Goal: Communication & Community: Answer question/provide support

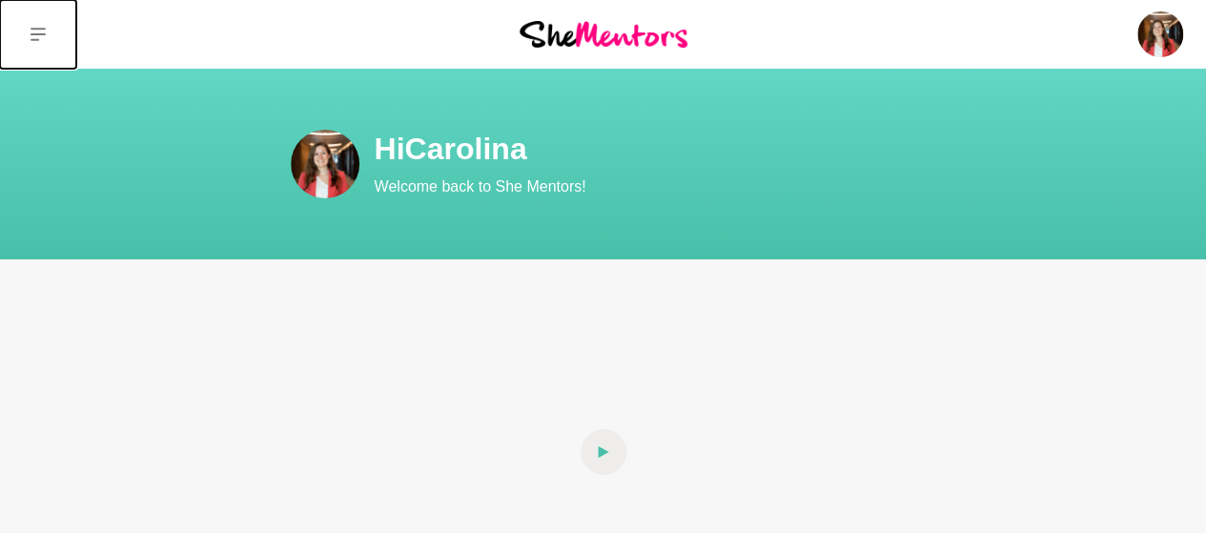
click at [42, 23] on button at bounding box center [38, 34] width 76 height 69
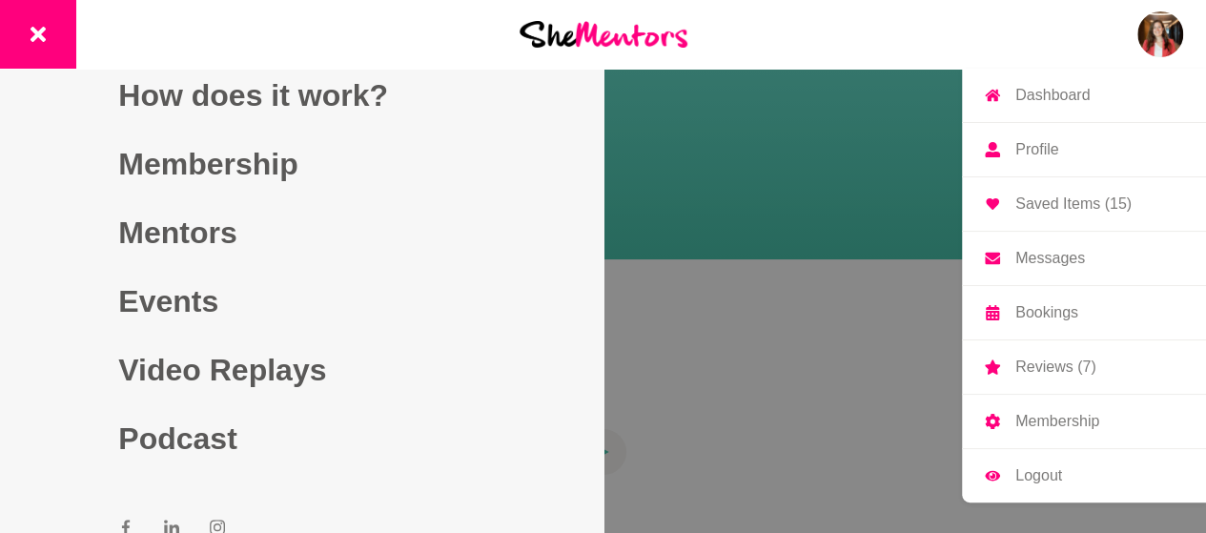
click at [1054, 205] on p "Saved Items (15)" at bounding box center [1073, 203] width 116 height 15
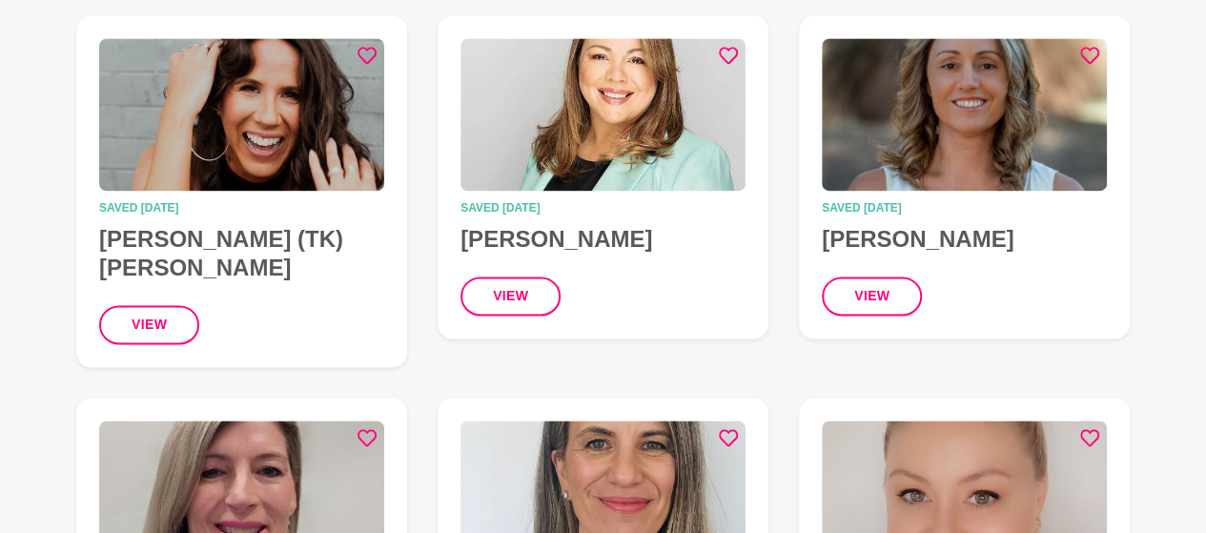
scroll to position [1326, 0]
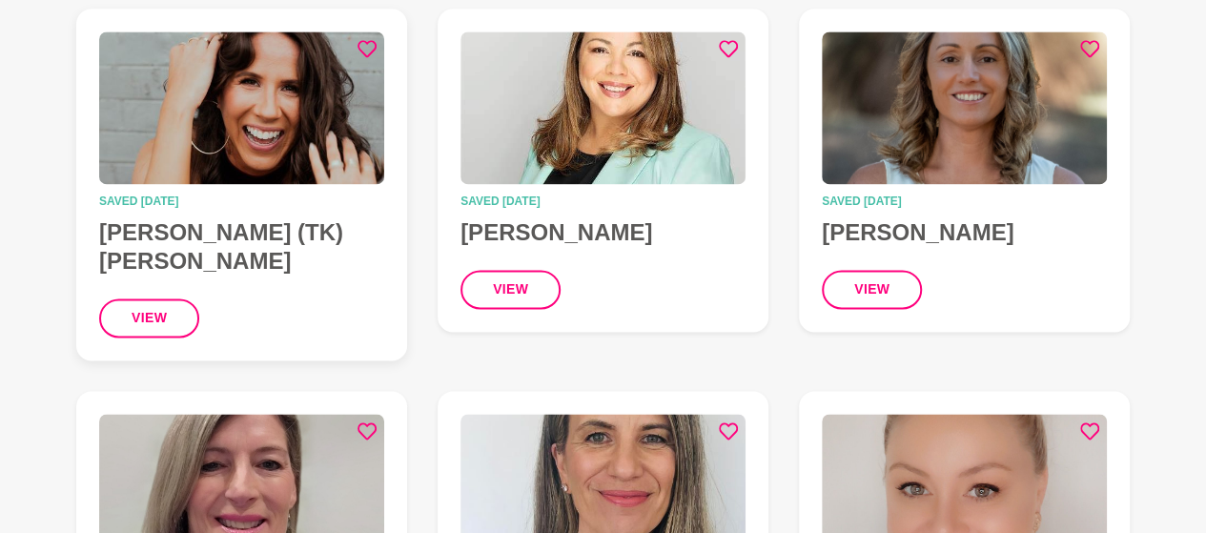
click at [267, 113] on img at bounding box center [241, 107] width 285 height 153
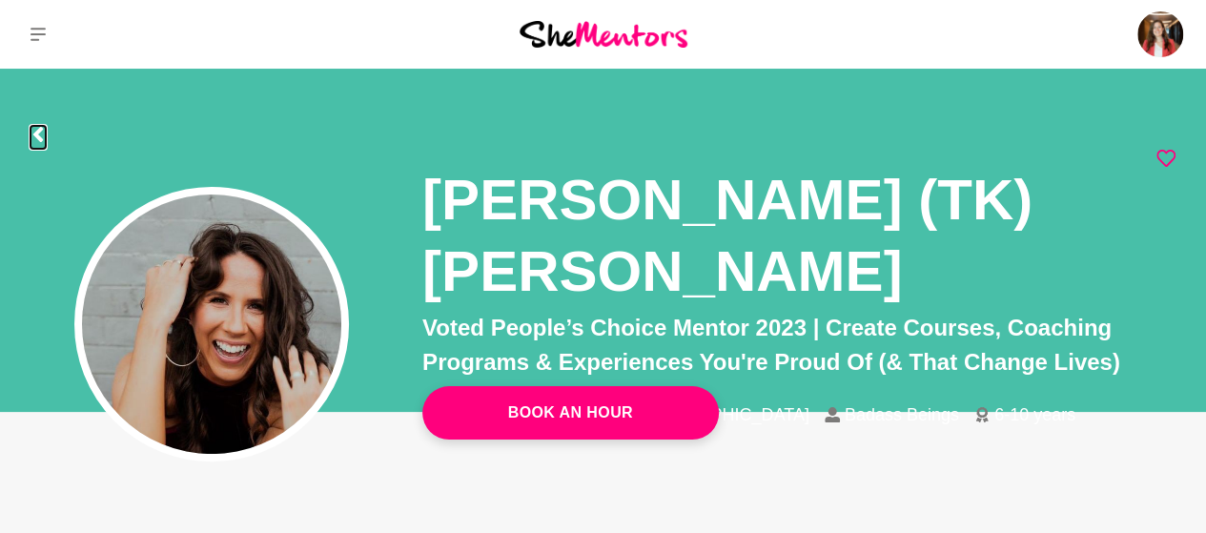
click at [37, 129] on icon at bounding box center [38, 134] width 15 height 15
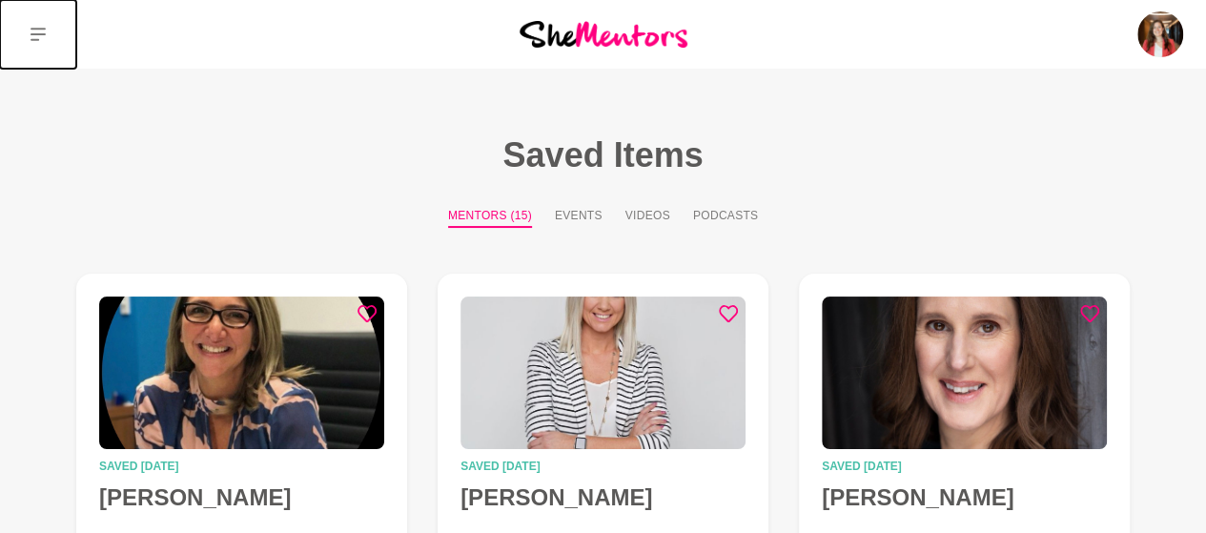
click at [37, 30] on icon at bounding box center [38, 34] width 15 height 13
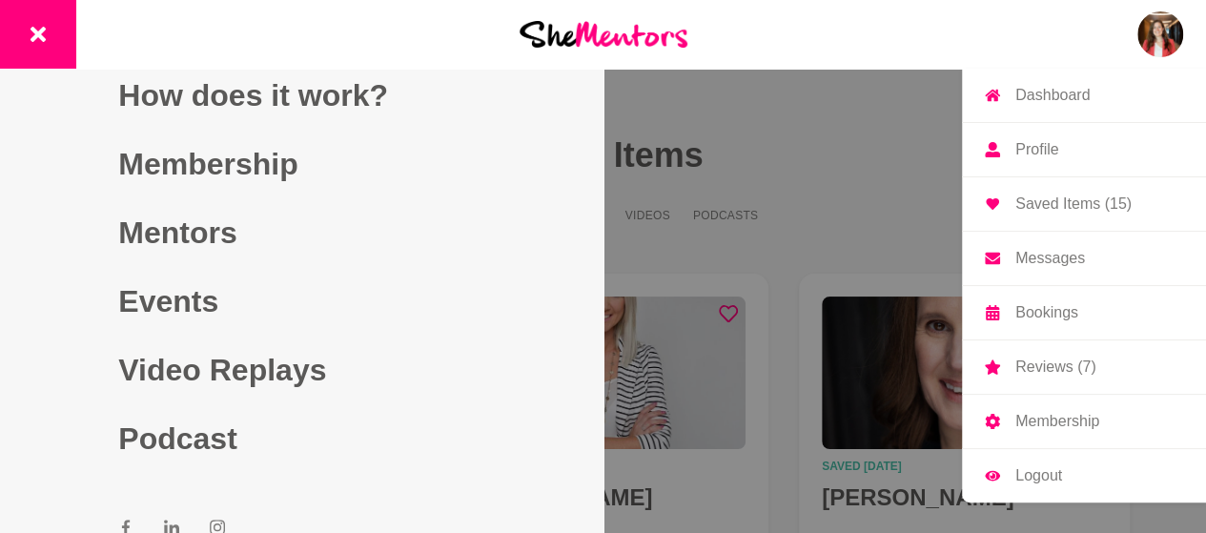
click at [1051, 257] on p "Messages" at bounding box center [1050, 258] width 70 height 15
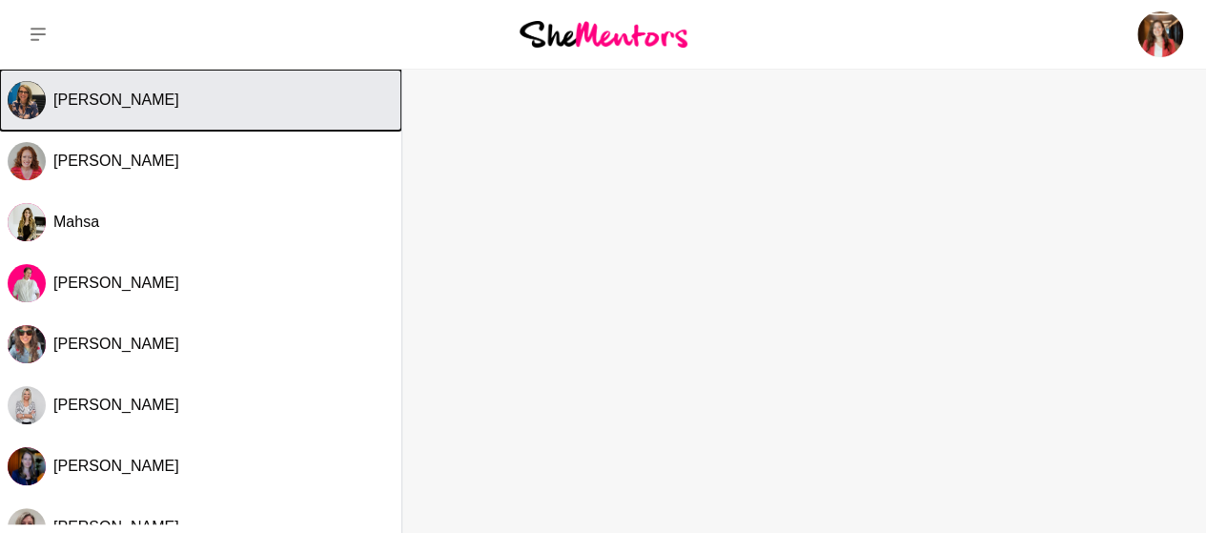
click at [164, 108] on div "[PERSON_NAME]" at bounding box center [223, 100] width 340 height 19
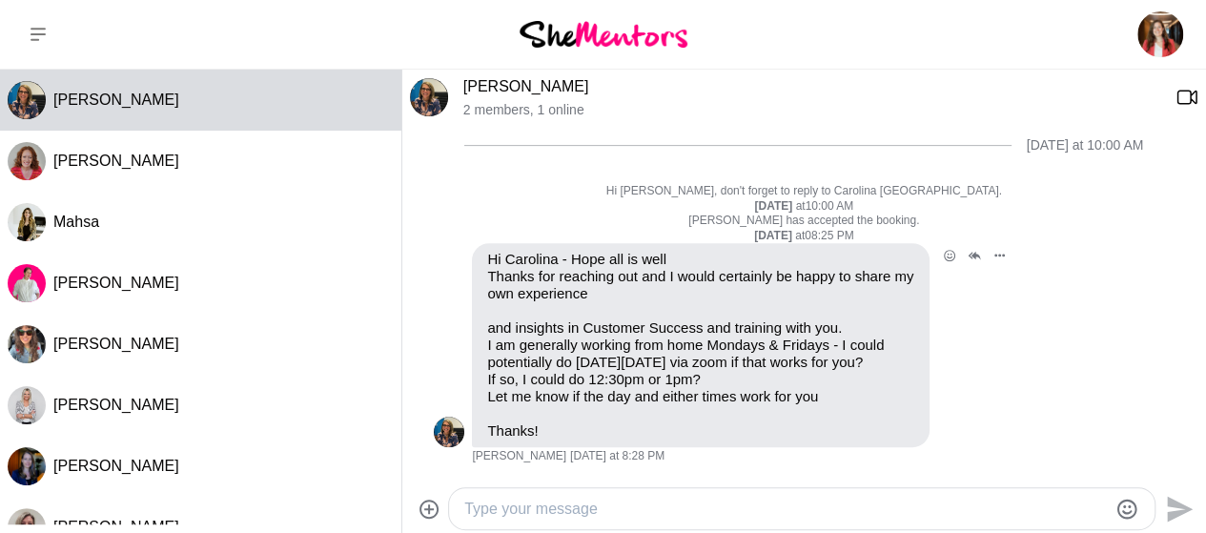
scroll to position [426, 0]
click at [510, 501] on textarea "Type your message" at bounding box center [785, 509] width 643 height 23
click at [536, 501] on textarea "Hi [PERSON_NAME]," at bounding box center [785, 509] width 643 height 23
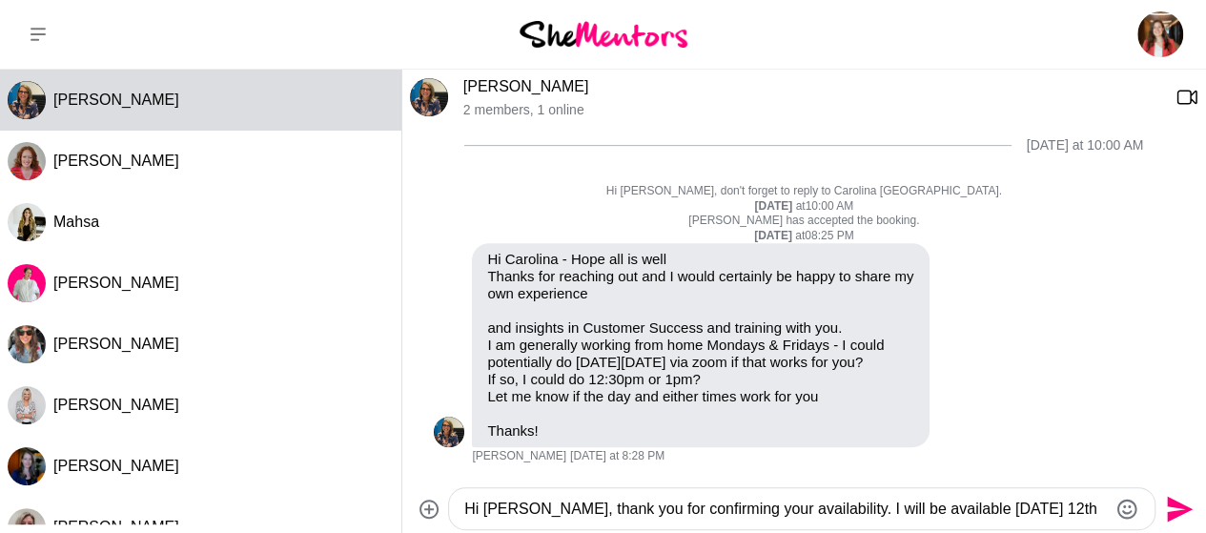
click at [971, 507] on textarea "Hi [PERSON_NAME], thank you for confirming your availability. I will be availab…" at bounding box center [785, 509] width 643 height 23
click at [1033, 510] on textarea "Hi [PERSON_NAME], thank you for confirming your availability. I will be availab…" at bounding box center [785, 509] width 643 height 23
drag, startPoint x: 727, startPoint y: 351, endPoint x: 793, endPoint y: 348, distance: 66.8
click at [793, 348] on p "Hi [PERSON_NAME] - Hope all is well Thanks for reaching out and I would certain…" at bounding box center [700, 328] width 427 height 154
copy p "September"
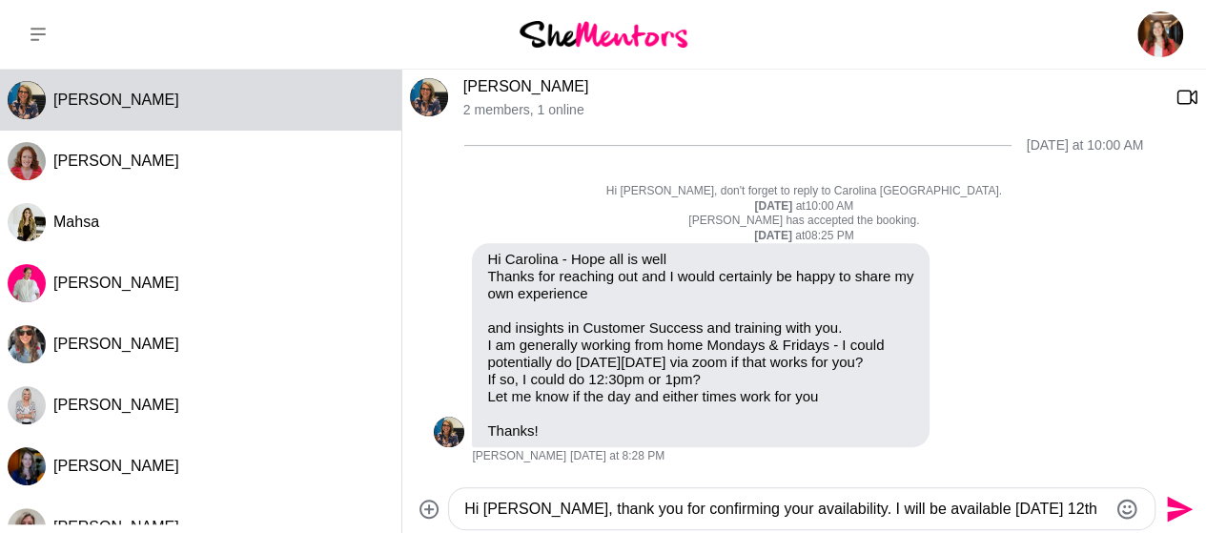
click at [1045, 507] on textarea "Hi [PERSON_NAME], thank you for confirming your availability. I will be availab…" at bounding box center [785, 509] width 643 height 23
paste textarea "September"
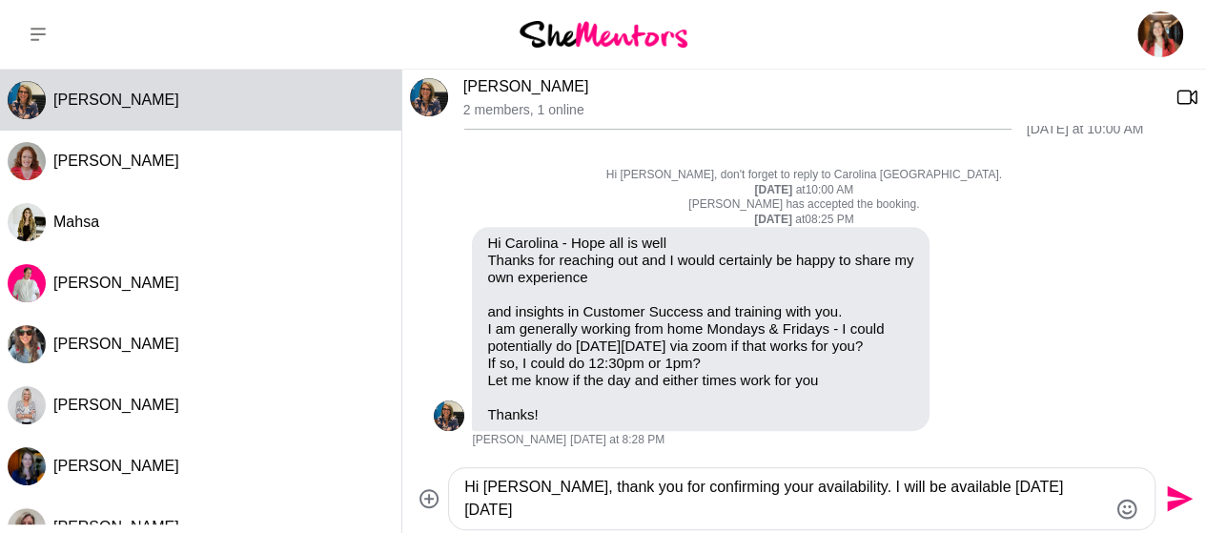
click at [835, 495] on textarea "Hi [PERSON_NAME], thank you for confirming your availability. I will be availab…" at bounding box center [785, 499] width 643 height 46
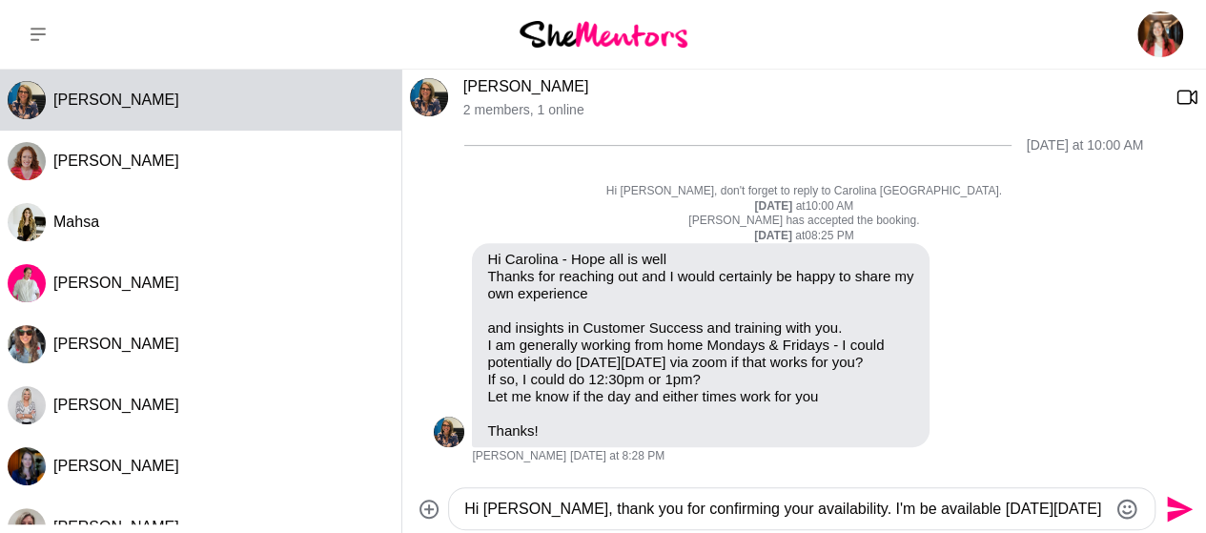
click at [1102, 506] on textarea "Hi [PERSON_NAME], thank you for confirming your availability. I'm be available …" at bounding box center [785, 509] width 643 height 23
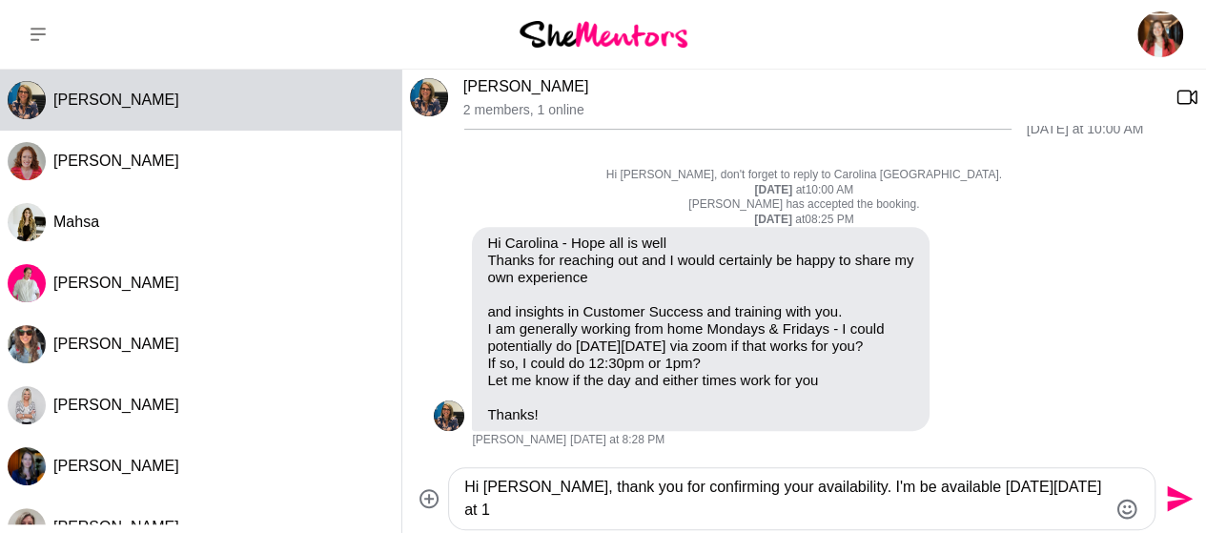
click at [515, 514] on textarea "Hi [PERSON_NAME], thank you for confirming your availability. I'm be available …" at bounding box center [785, 499] width 643 height 46
click at [850, 493] on textarea "Hi [PERSON_NAME], thank you for confirming your availability. I'm be available …" at bounding box center [785, 499] width 643 height 46
click at [556, 510] on textarea "Hi [PERSON_NAME], thank you for confirming your availability. I'm available [DA…" at bounding box center [785, 499] width 643 height 46
drag, startPoint x: 555, startPoint y: 510, endPoint x: 636, endPoint y: 513, distance: 81.1
click at [636, 513] on textarea "Hi [PERSON_NAME], thank you for confirming your availability. I'm available [DA…" at bounding box center [785, 499] width 643 height 46
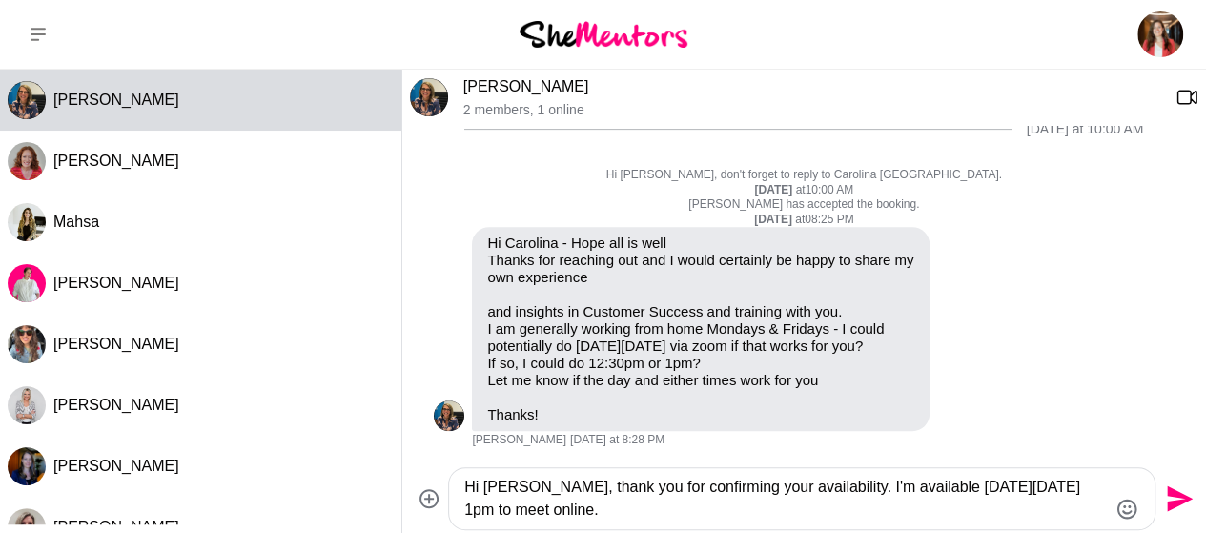
click at [624, 513] on textarea "Hi [PERSON_NAME], thank you for confirming your availability. I'm available [DA…" at bounding box center [785, 499] width 643 height 46
drag, startPoint x: 517, startPoint y: 514, endPoint x: 591, endPoint y: 511, distance: 74.4
click at [591, 511] on textarea "Hi [PERSON_NAME], thank you for confirming your availability. I'm available [DA…" at bounding box center [785, 499] width 643 height 46
click at [511, 514] on textarea "Hi [PERSON_NAME], thank you for confirming your availability. I'm available [DA…" at bounding box center [785, 499] width 643 height 46
click at [651, 514] on textarea "Hi [PERSON_NAME], thank you for confirming your availability. I'm available [DA…" at bounding box center [785, 499] width 643 height 46
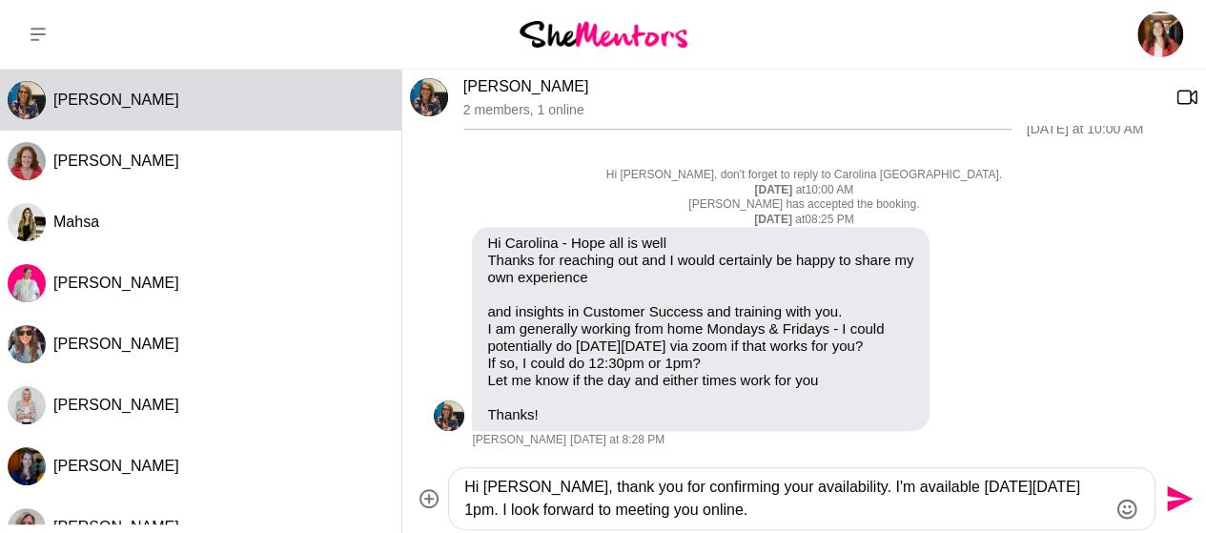
click at [759, 518] on textarea "Hi [PERSON_NAME], thank you for confirming your availability. I'm available [DA…" at bounding box center [785, 499] width 643 height 46
click at [882, 510] on textarea "Hi [PERSON_NAME], thank you for confirming your availability. I'm available [DA…" at bounding box center [785, 499] width 643 height 46
click at [912, 504] on textarea "Hi [PERSON_NAME], thank you for confirming your availability. I'm available [DA…" at bounding box center [785, 499] width 643 height 46
type textarea "Hi [PERSON_NAME], thank you for confirming your availability. I'm available [DA…"
click at [1180, 499] on icon "Send" at bounding box center [1177, 498] width 31 height 31
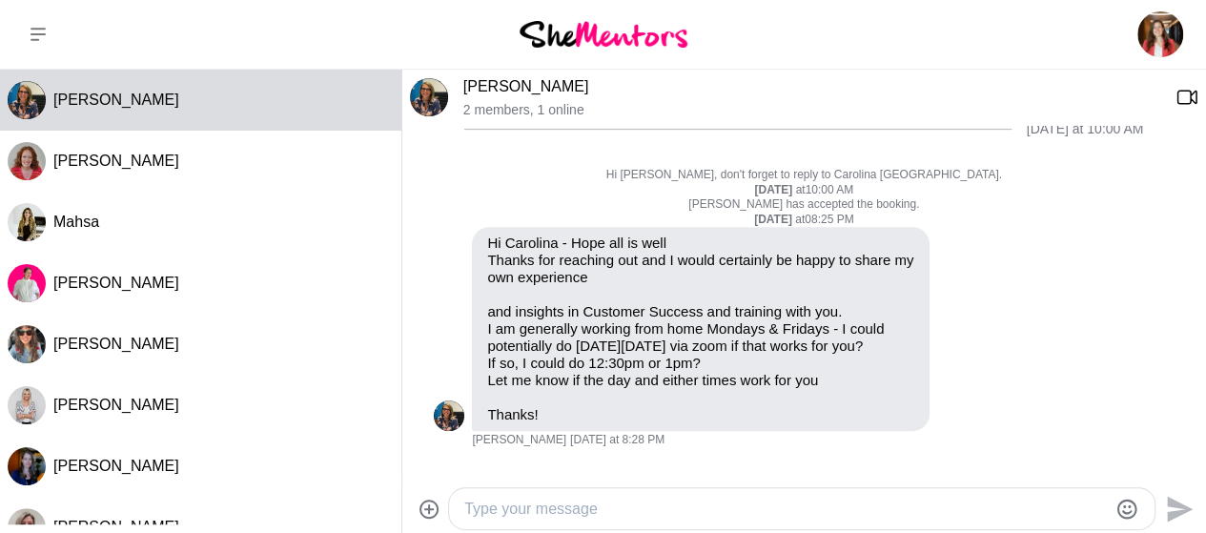
scroll to position [595, 0]
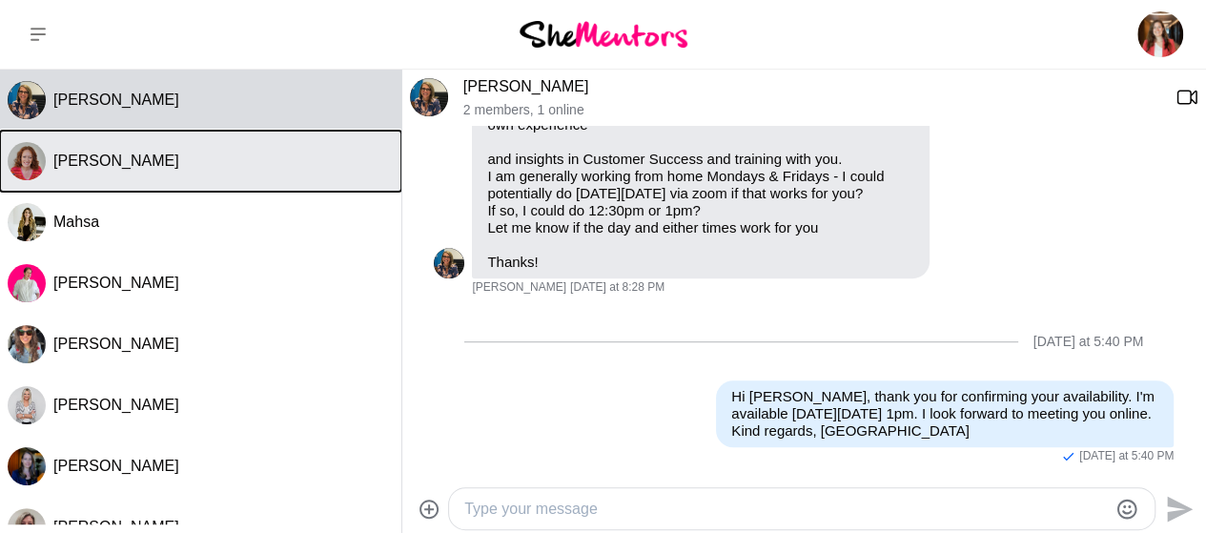
click at [89, 155] on span "[PERSON_NAME]" at bounding box center [116, 161] width 126 height 16
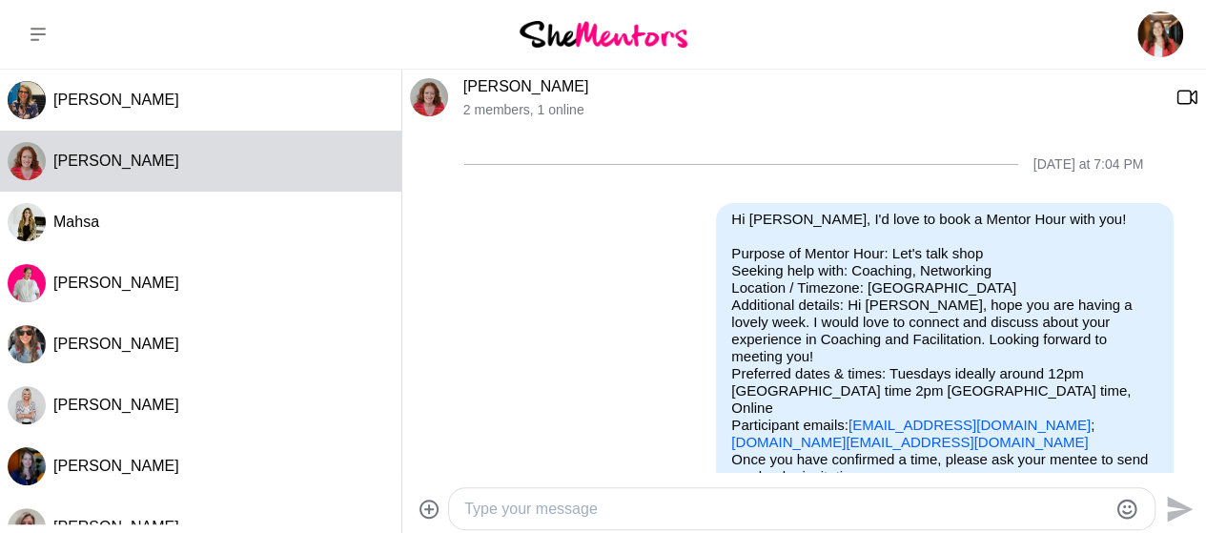
scroll to position [239, 0]
